Goal: Task Accomplishment & Management: Use online tool/utility

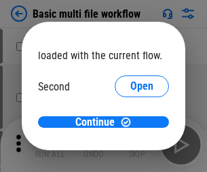
click at [131, 122] on span "Open" at bounding box center [142, 127] width 23 height 11
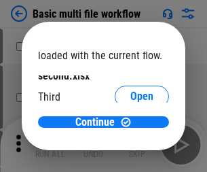
scroll to position [39, 0]
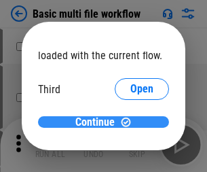
click at [99, 122] on span "Continue" at bounding box center [94, 122] width 39 height 11
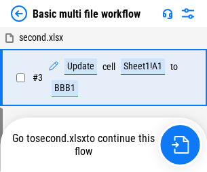
scroll to position [301, 0]
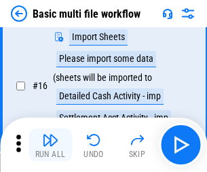
click at [50, 145] on img "button" at bounding box center [50, 140] width 16 height 16
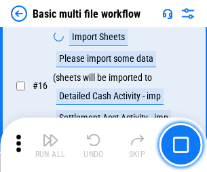
click at [50, 145] on img "button" at bounding box center [50, 140] width 16 height 16
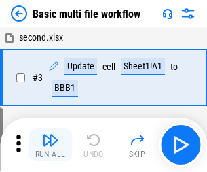
click at [50, 145] on img "button" at bounding box center [50, 140] width 16 height 16
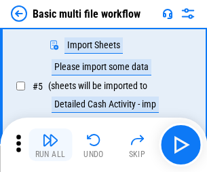
click at [50, 145] on img "button" at bounding box center [50, 140] width 16 height 16
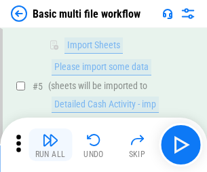
click at [50, 145] on img "button" at bounding box center [50, 140] width 16 height 16
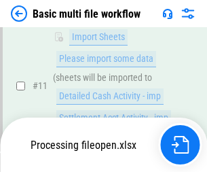
scroll to position [637, 0]
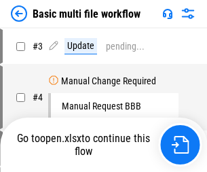
scroll to position [145, 0]
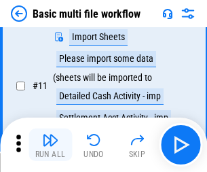
click at [50, 145] on img "button" at bounding box center [50, 140] width 16 height 16
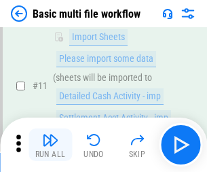
click at [50, 145] on img "button" at bounding box center [50, 140] width 16 height 16
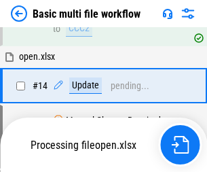
scroll to position [809, 0]
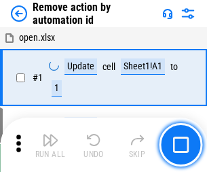
scroll to position [50, 0]
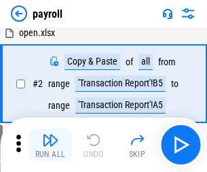
click at [50, 145] on img "button" at bounding box center [50, 140] width 16 height 16
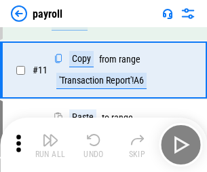
scroll to position [99, 0]
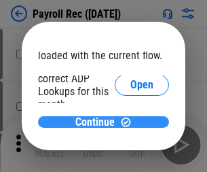
click at [99, 122] on span "Continue" at bounding box center [94, 122] width 39 height 11
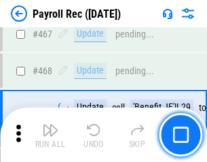
scroll to position [7245, 0]
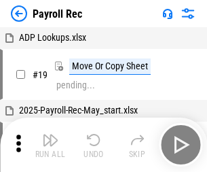
click at [50, 145] on img "button" at bounding box center [50, 140] width 16 height 16
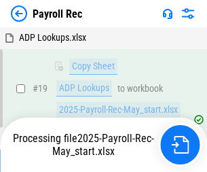
scroll to position [83, 0]
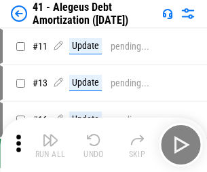
click at [50, 145] on img "button" at bounding box center [50, 140] width 16 height 16
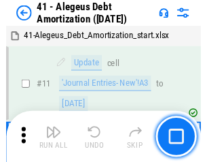
scroll to position [168, 0]
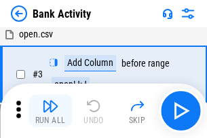
click at [50, 111] on img "button" at bounding box center [50, 106] width 16 height 16
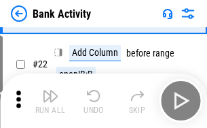
scroll to position [364, 0]
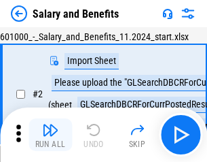
click at [50, 135] on img "button" at bounding box center [50, 130] width 16 height 16
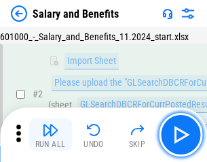
scroll to position [99, 0]
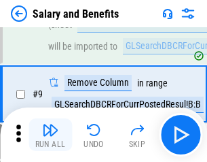
click at [50, 135] on img "button" at bounding box center [50, 130] width 16 height 16
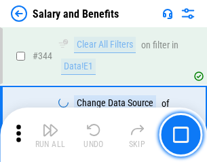
scroll to position [6365, 0]
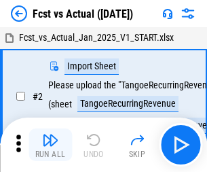
click at [50, 135] on img "button" at bounding box center [50, 140] width 16 height 16
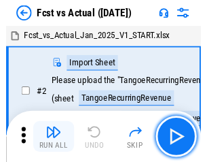
scroll to position [127, 0]
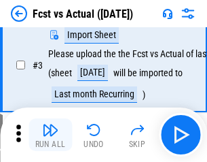
click at [50, 135] on img "button" at bounding box center [50, 130] width 16 height 16
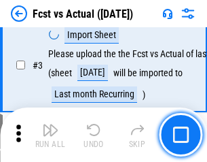
scroll to position [204, 0]
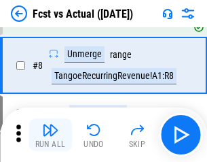
click at [50, 135] on img "button" at bounding box center [50, 130] width 16 height 16
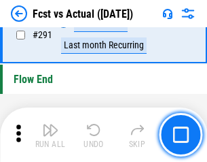
scroll to position [6434, 0]
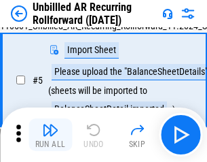
click at [50, 135] on img "button" at bounding box center [50, 130] width 16 height 16
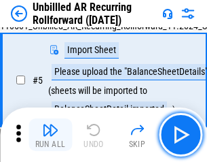
scroll to position [128, 0]
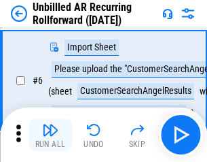
click at [50, 135] on img "button" at bounding box center [50, 130] width 16 height 16
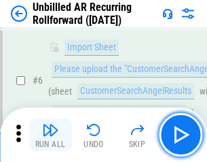
scroll to position [219, 0]
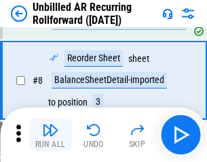
click at [50, 135] on img "button" at bounding box center [50, 130] width 16 height 16
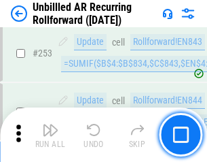
scroll to position [4618, 0]
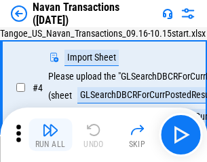
click at [50, 135] on img "button" at bounding box center [50, 130] width 16 height 16
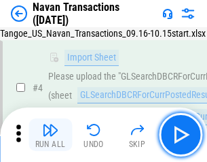
scroll to position [117, 0]
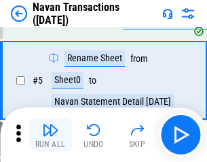
click at [50, 135] on img "button" at bounding box center [50, 130] width 16 height 16
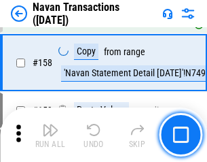
scroll to position [4408, 0]
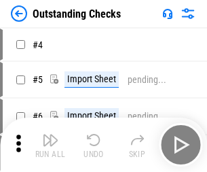
click at [50, 135] on img "button" at bounding box center [50, 140] width 16 height 16
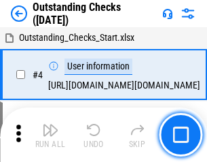
scroll to position [142, 0]
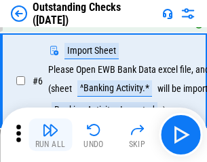
click at [50, 135] on img "button" at bounding box center [50, 130] width 16 height 16
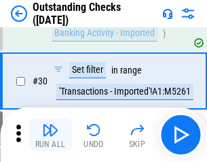
click at [50, 135] on img "button" at bounding box center [50, 130] width 16 height 16
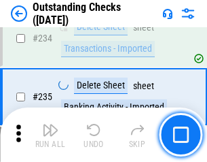
scroll to position [4128, 0]
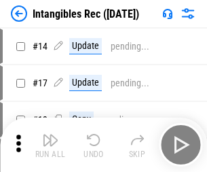
click at [50, 145] on img "button" at bounding box center [50, 140] width 16 height 16
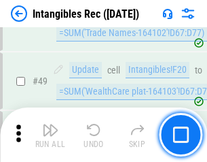
scroll to position [530, 0]
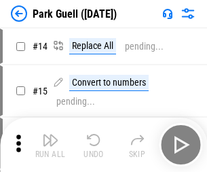
click at [50, 135] on img "button" at bounding box center [50, 140] width 16 height 16
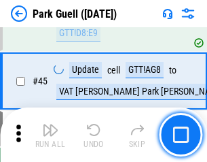
scroll to position [1700, 0]
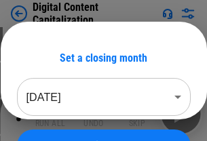
click at [50, 114] on img "button" at bounding box center [50, 109] width 16 height 16
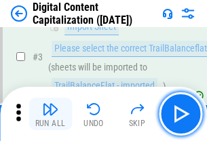
scroll to position [127, 0]
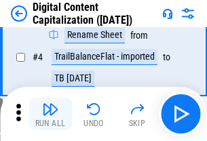
click at [50, 114] on img "button" at bounding box center [50, 109] width 16 height 16
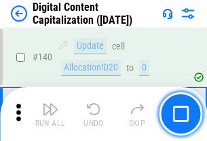
scroll to position [1442, 0]
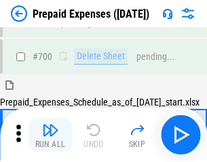
click at [50, 135] on img "button" at bounding box center [50, 130] width 16 height 16
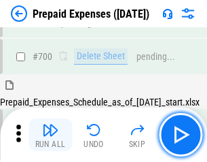
scroll to position [3738, 0]
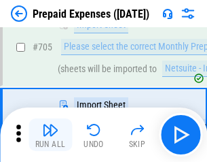
click at [50, 135] on img "button" at bounding box center [50, 130] width 16 height 16
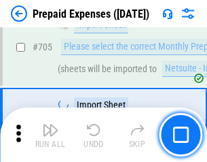
scroll to position [3807, 0]
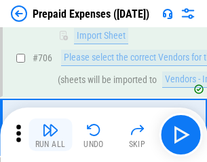
click at [50, 135] on img "button" at bounding box center [50, 130] width 16 height 16
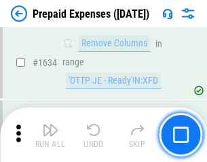
scroll to position [13237, 0]
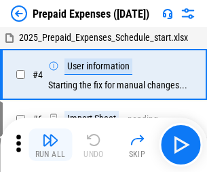
click at [50, 145] on img "button" at bounding box center [50, 140] width 16 height 16
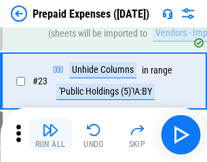
click at [50, 135] on img "button" at bounding box center [50, 130] width 16 height 16
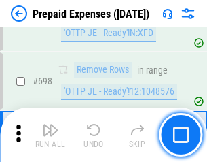
scroll to position [4734, 0]
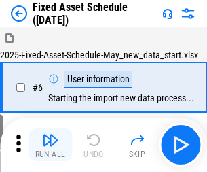
click at [50, 145] on img "button" at bounding box center [50, 140] width 16 height 16
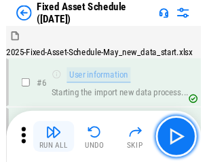
scroll to position [143, 0]
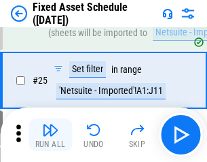
click at [50, 135] on img "button" at bounding box center [50, 130] width 16 height 16
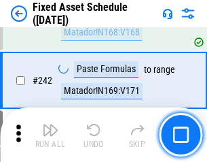
scroll to position [4211, 0]
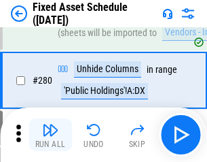
click at [50, 135] on img "button" at bounding box center [50, 130] width 16 height 16
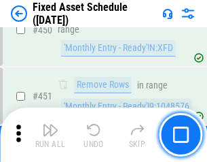
scroll to position [6077, 0]
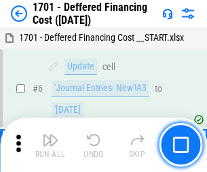
scroll to position [163, 0]
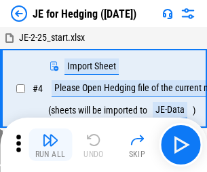
click at [50, 135] on img "button" at bounding box center [50, 140] width 16 height 16
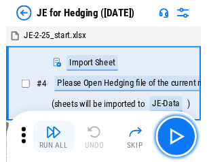
scroll to position [77, 0]
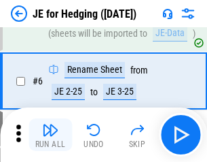
click at [50, 135] on img "button" at bounding box center [50, 130] width 16 height 16
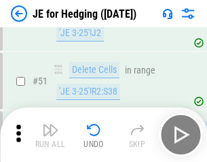
scroll to position [880, 0]
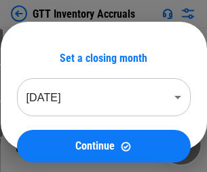
click at [50, 135] on img "button" at bounding box center [50, 140] width 16 height 16
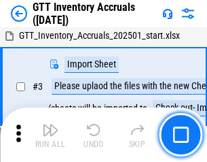
scroll to position [88, 0]
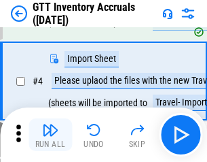
click at [50, 135] on img "button" at bounding box center [50, 130] width 16 height 16
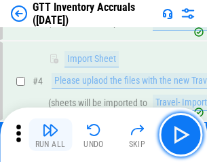
scroll to position [157, 0]
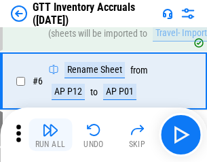
click at [50, 135] on img "button" at bounding box center [50, 130] width 16 height 16
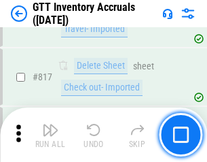
scroll to position [10319, 0]
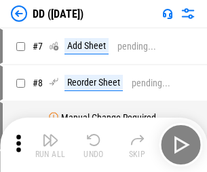
click at [50, 145] on img "button" at bounding box center [50, 140] width 16 height 16
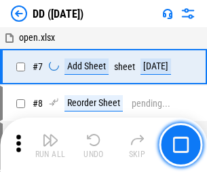
scroll to position [131, 0]
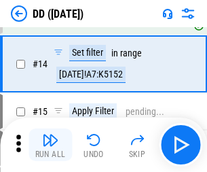
click at [50, 145] on img "button" at bounding box center [50, 140] width 16 height 16
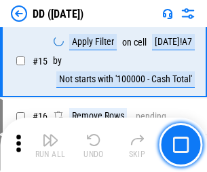
scroll to position [349, 0]
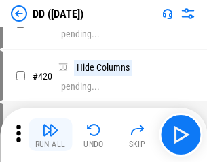
click at [50, 135] on img "button" at bounding box center [50, 130] width 16 height 16
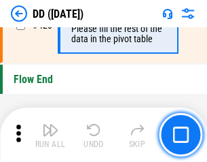
scroll to position [6507, 0]
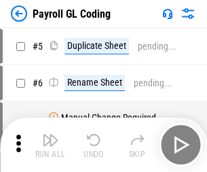
click at [50, 145] on img "button" at bounding box center [50, 140] width 16 height 16
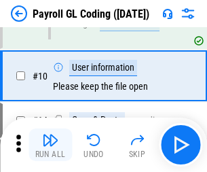
click at [50, 145] on img "button" at bounding box center [50, 140] width 16 height 16
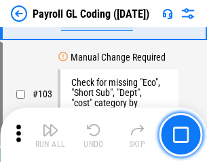
scroll to position [3190, 0]
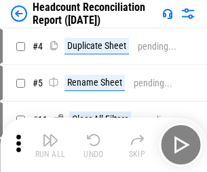
click at [50, 145] on img "button" at bounding box center [50, 140] width 16 height 16
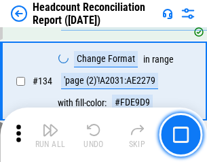
scroll to position [1634, 0]
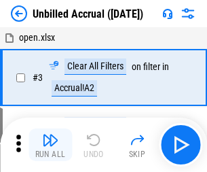
click at [50, 145] on img "button" at bounding box center [50, 140] width 16 height 16
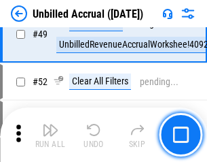
scroll to position [1233, 0]
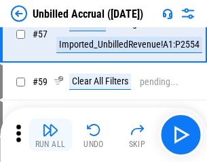
click at [50, 135] on img "button" at bounding box center [50, 130] width 16 height 16
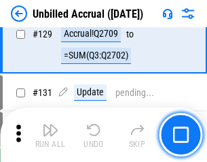
scroll to position [4049, 0]
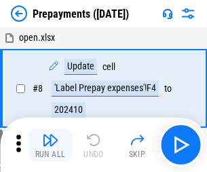
click at [50, 145] on img "button" at bounding box center [50, 140] width 16 height 16
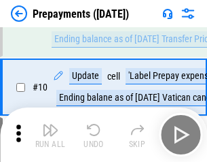
scroll to position [85, 0]
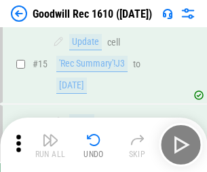
scroll to position [232, 0]
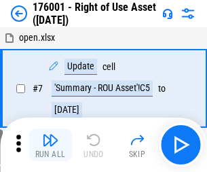
click at [50, 145] on img "button" at bounding box center [50, 140] width 16 height 16
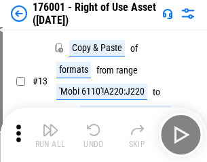
scroll to position [88, 0]
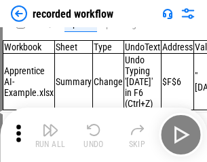
click at [50, 135] on img "button" at bounding box center [50, 130] width 16 height 16
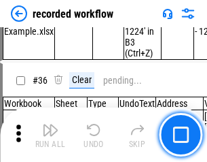
scroll to position [4249, 0]
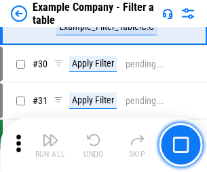
scroll to position [1244, 0]
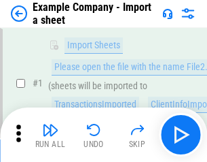
scroll to position [114, 0]
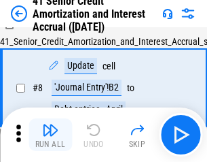
click at [50, 135] on img "button" at bounding box center [50, 130] width 16 height 16
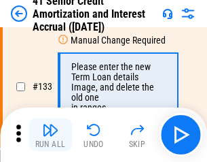
click at [50, 135] on img "button" at bounding box center [50, 130] width 16 height 16
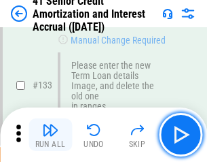
scroll to position [1421, 0]
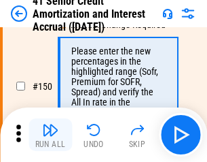
click at [50, 135] on img "button" at bounding box center [50, 130] width 16 height 16
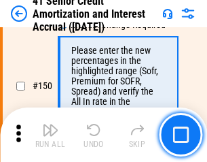
scroll to position [1563, 0]
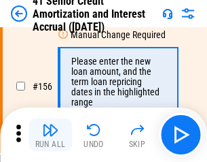
click at [50, 135] on img "button" at bounding box center [50, 130] width 16 height 16
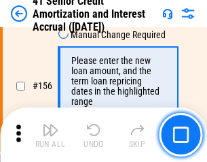
scroll to position [1657, 0]
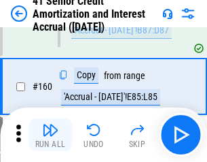
click at [50, 135] on img "button" at bounding box center [50, 130] width 16 height 16
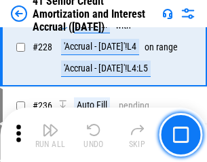
scroll to position [3045, 0]
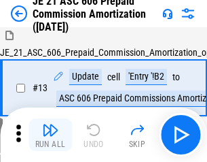
click at [50, 135] on img "button" at bounding box center [50, 130] width 16 height 16
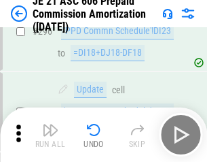
scroll to position [2502, 0]
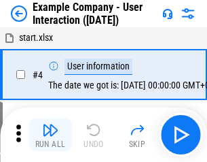
click at [50, 135] on img "button" at bounding box center [50, 130] width 16 height 16
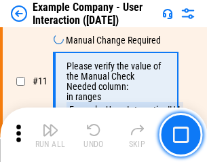
scroll to position [294, 0]
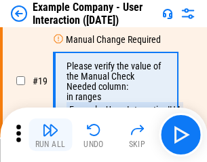
click at [50, 135] on img "button" at bounding box center [50, 130] width 16 height 16
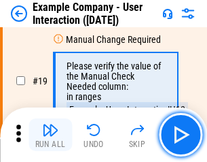
click at [50, 135] on img "button" at bounding box center [50, 130] width 16 height 16
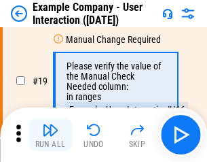
click at [50, 135] on img "button" at bounding box center [50, 130] width 16 height 16
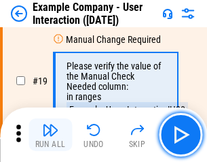
scroll to position [375, 0]
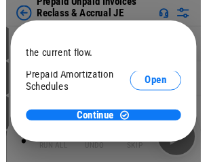
scroll to position [81, 0]
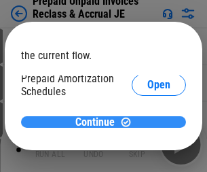
click at [99, 122] on span "Continue" at bounding box center [94, 122] width 39 height 11
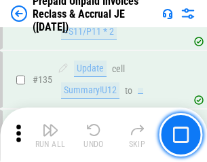
scroll to position [1762, 0]
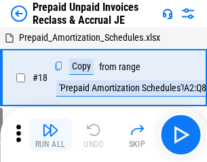
click at [50, 135] on img "button" at bounding box center [50, 130] width 16 height 16
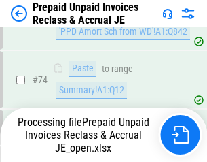
scroll to position [1040, 0]
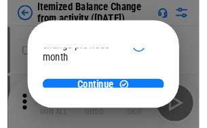
scroll to position [99, 0]
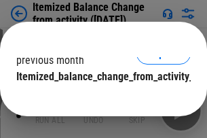
click at [99, 99] on span "Continue" at bounding box center [94, 104] width 39 height 11
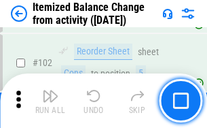
scroll to position [2274, 0]
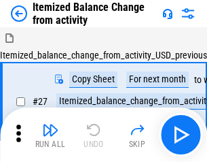
scroll to position [21, 0]
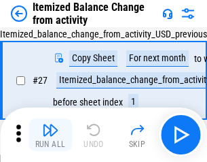
click at [50, 135] on img "button" at bounding box center [50, 130] width 16 height 16
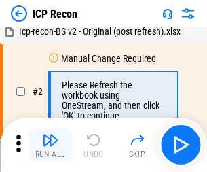
click at [50, 145] on img "button" at bounding box center [50, 140] width 16 height 16
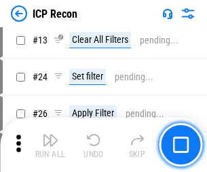
click at [50, 145] on img "button" at bounding box center [50, 140] width 16 height 16
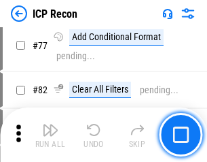
scroll to position [1222, 0]
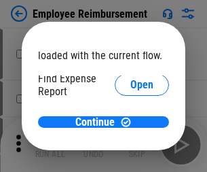
click at [131, 158] on span "Open" at bounding box center [142, 163] width 23 height 11
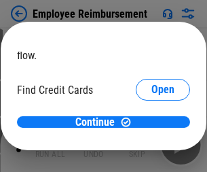
scroll to position [80, 0]
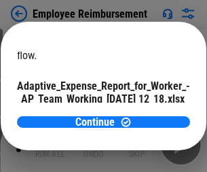
click at [152, 114] on span "Open" at bounding box center [163, 119] width 23 height 11
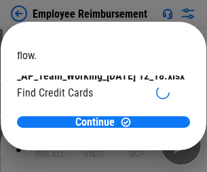
scroll to position [141, 0]
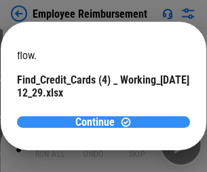
click at [99, 122] on span "Continue" at bounding box center [94, 122] width 39 height 11
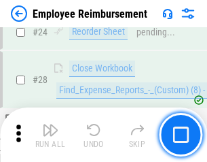
scroll to position [636, 0]
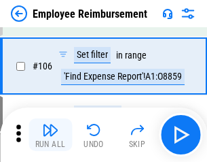
click at [50, 135] on img "button" at bounding box center [50, 130] width 16 height 16
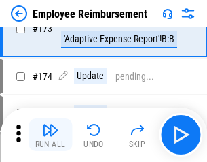
click at [50, 135] on img "button" at bounding box center [50, 130] width 16 height 16
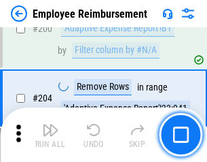
scroll to position [3440, 0]
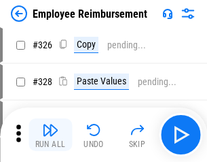
click at [50, 135] on img "button" at bounding box center [50, 130] width 16 height 16
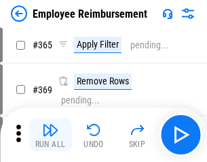
click at [50, 135] on img "button" at bounding box center [50, 130] width 16 height 16
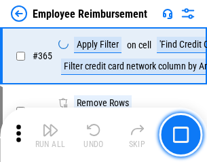
scroll to position [7008, 0]
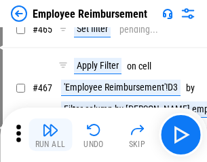
click at [50, 135] on img "button" at bounding box center [50, 130] width 16 height 16
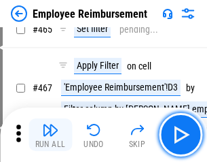
click at [50, 135] on img "button" at bounding box center [50, 130] width 16 height 16
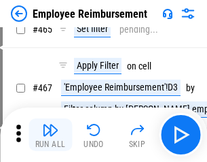
click at [50, 135] on img "button" at bounding box center [50, 130] width 16 height 16
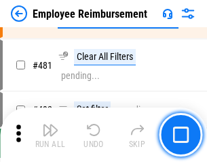
scroll to position [8396, 0]
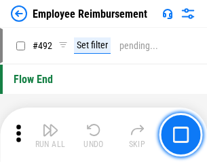
click at [50, 135] on img "button" at bounding box center [50, 130] width 16 height 16
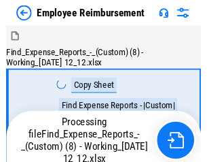
scroll to position [46, 0]
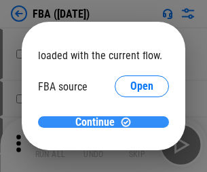
click at [99, 122] on span "Continue" at bounding box center [94, 122] width 39 height 11
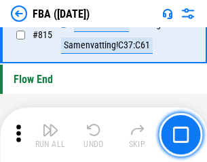
scroll to position [12170, 0]
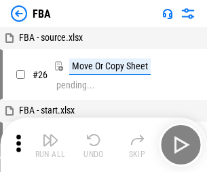
scroll to position [14, 0]
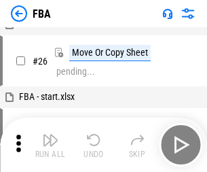
click at [50, 145] on img "button" at bounding box center [50, 140] width 16 height 16
